Goal: Task Accomplishment & Management: Use online tool/utility

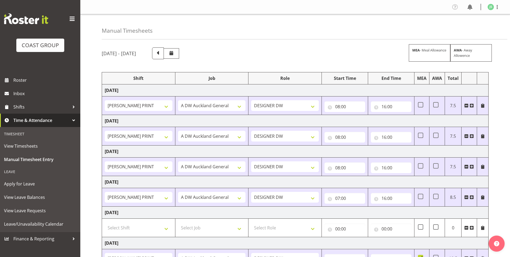
select select "6781"
select select "610"
select select "6781"
select select "610"
select select "6781"
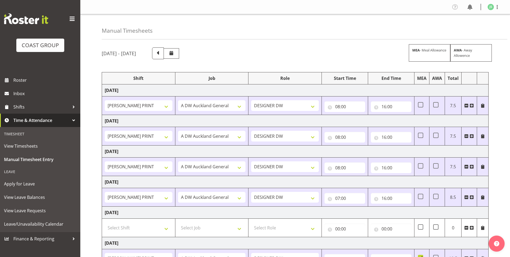
select select "610"
select select "6781"
select select "610"
select select "6781"
select select "610"
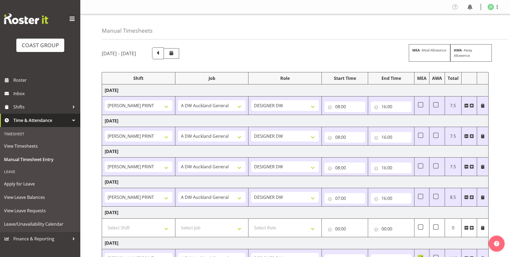
select select "6781"
select select "610"
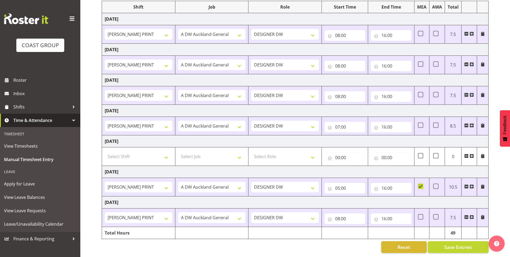
scroll to position [75, 0]
